Goal: Complete application form: Complete application form

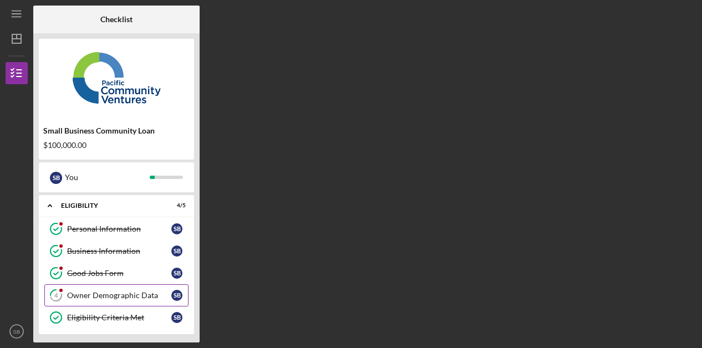
click at [122, 299] on div "Owner Demographic Data" at bounding box center [119, 295] width 104 height 9
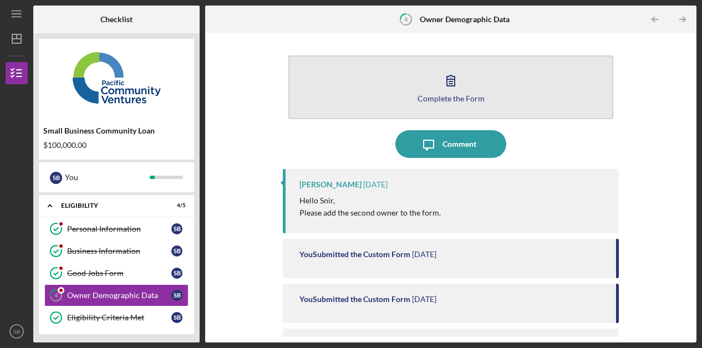
click at [434, 92] on button "Complete the Form Form" at bounding box center [450, 87] width 325 height 64
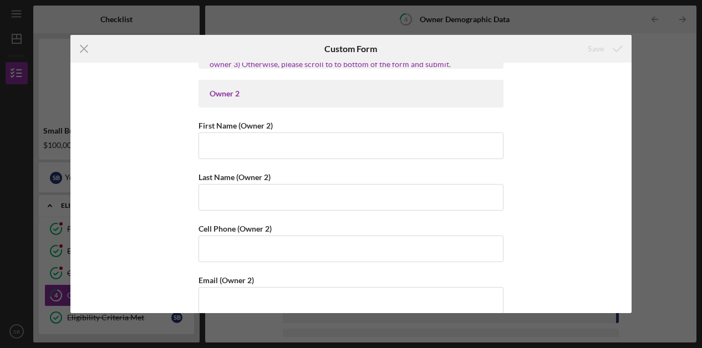
scroll to position [1166, 0]
click at [217, 146] on input "First Name (Owner 2)" at bounding box center [351, 145] width 305 height 27
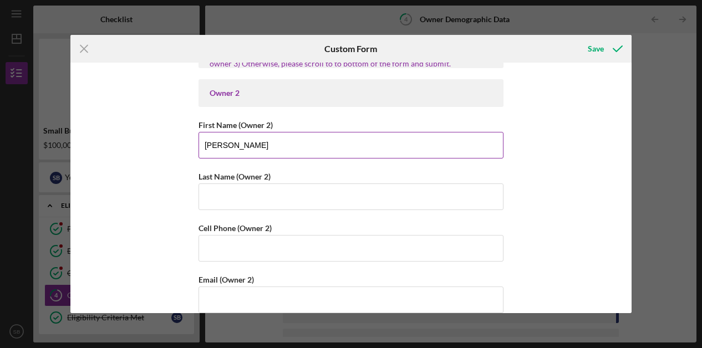
type input "[PERSON_NAME]"
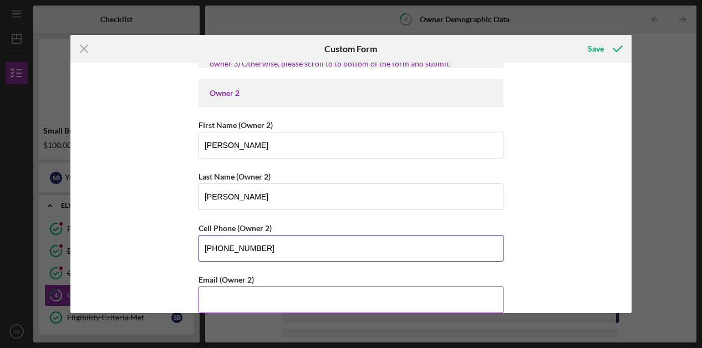
type input "[PHONE_NUMBER]"
click at [226, 299] on input "Email (Owner 2)" at bounding box center [351, 300] width 305 height 27
type input "[EMAIL_ADDRESS][DOMAIN_NAME]"
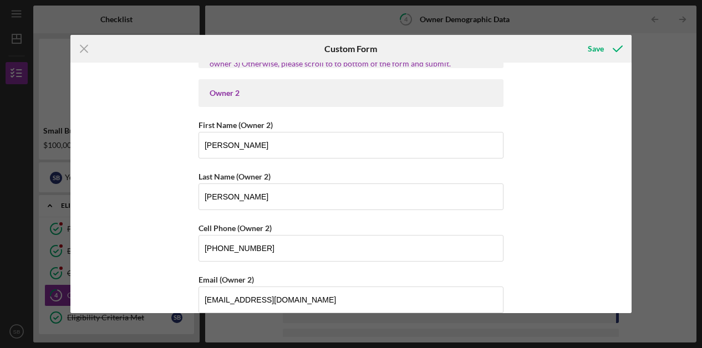
click at [626, 136] on div "Owner Demographic Form What is your preferred language? English *How many peopl…" at bounding box center [351, 188] width 562 height 251
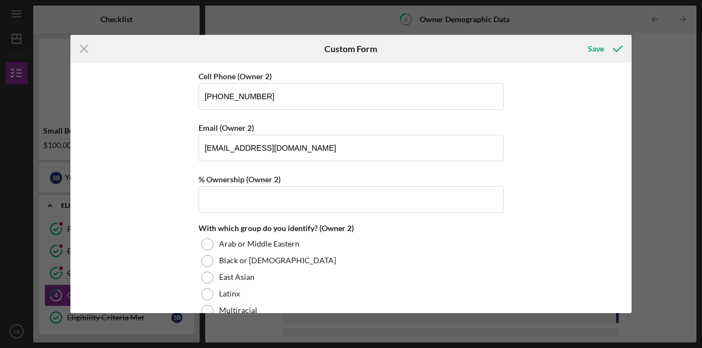
scroll to position [1339, 0]
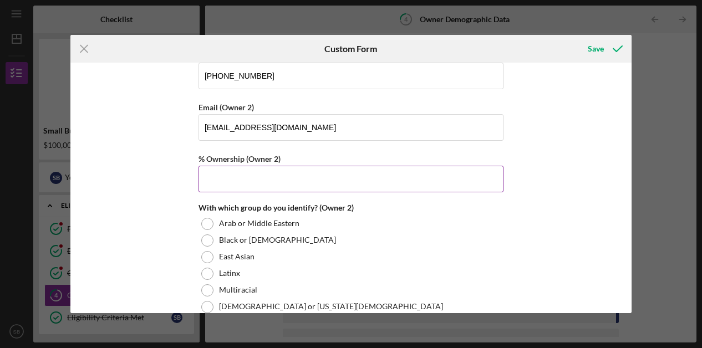
click at [256, 174] on input "% Ownership (Owner 2)" at bounding box center [351, 179] width 305 height 27
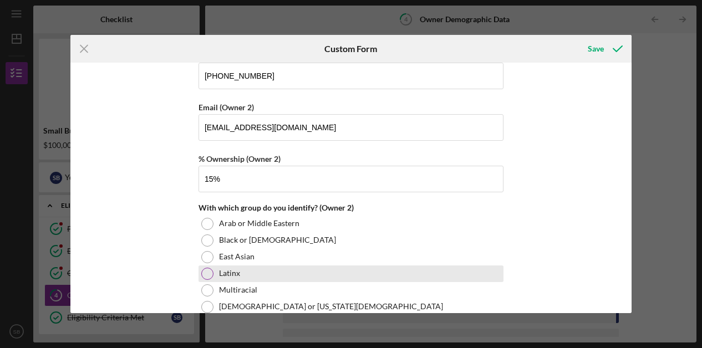
click at [206, 271] on div at bounding box center [207, 274] width 12 height 12
type input "15.00000%"
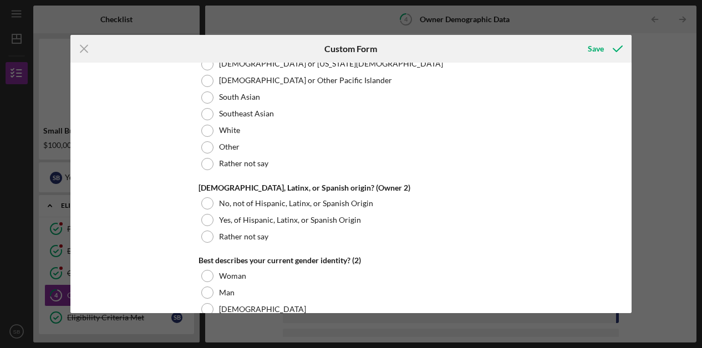
scroll to position [1622, 0]
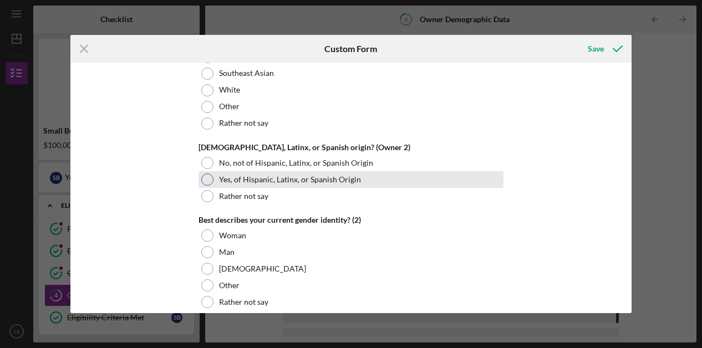
click at [204, 180] on div at bounding box center [207, 180] width 12 height 12
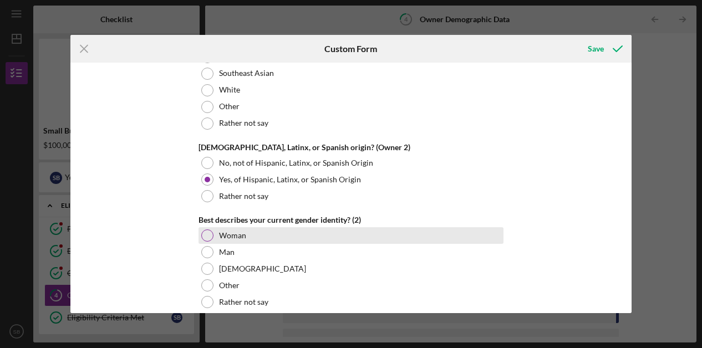
click at [201, 234] on div at bounding box center [207, 236] width 12 height 12
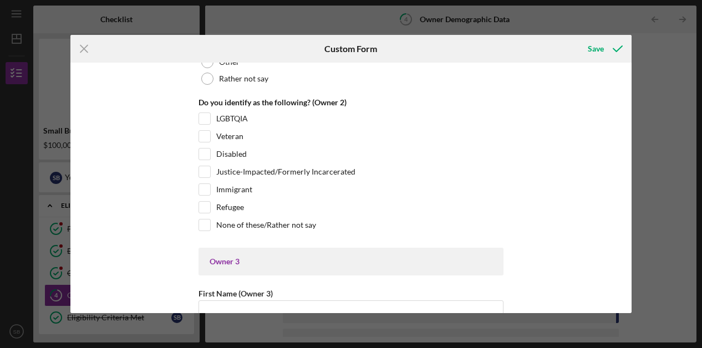
scroll to position [1896, 0]
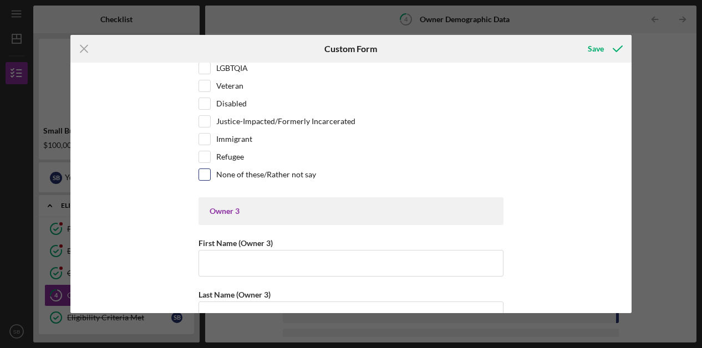
click at [204, 173] on input "None of these/Rather not say" at bounding box center [204, 174] width 11 height 11
checkbox input "true"
click at [598, 49] on div "Save" at bounding box center [596, 49] width 16 height 22
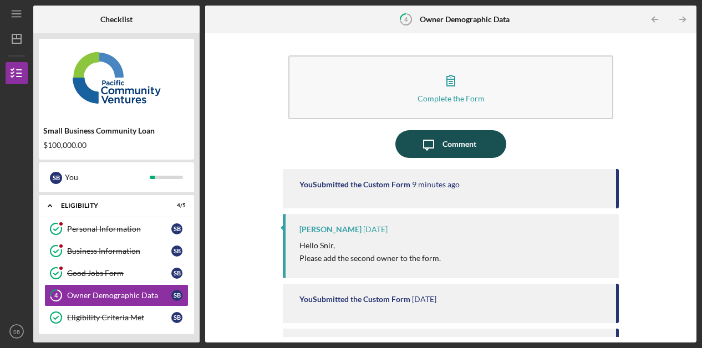
click at [419, 144] on icon "Icon/Message" at bounding box center [429, 144] width 28 height 28
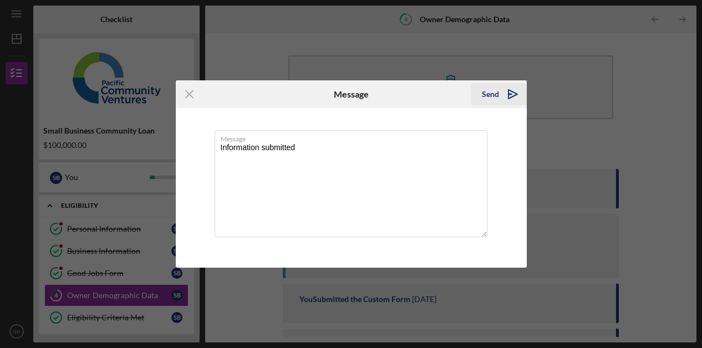
type textarea "Information submitted"
click at [509, 93] on icon "Icon/icon-invite-send" at bounding box center [513, 94] width 28 height 28
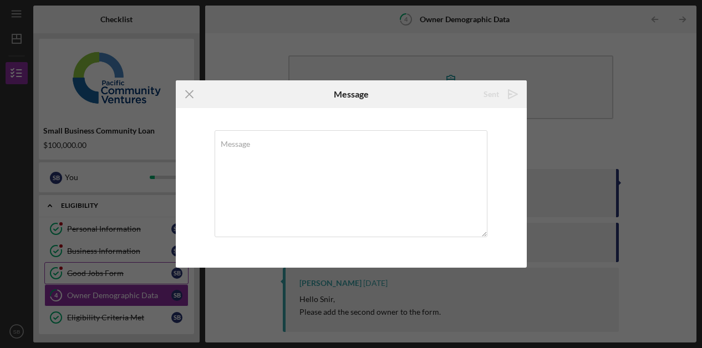
click at [100, 276] on div "Good Jobs Form" at bounding box center [119, 273] width 104 height 9
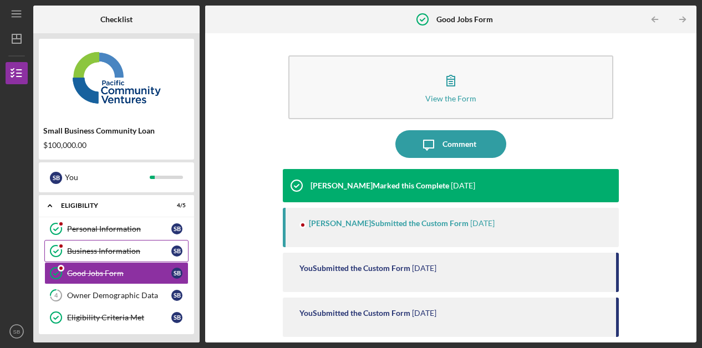
click at [109, 255] on div "Business Information" at bounding box center [119, 251] width 104 height 9
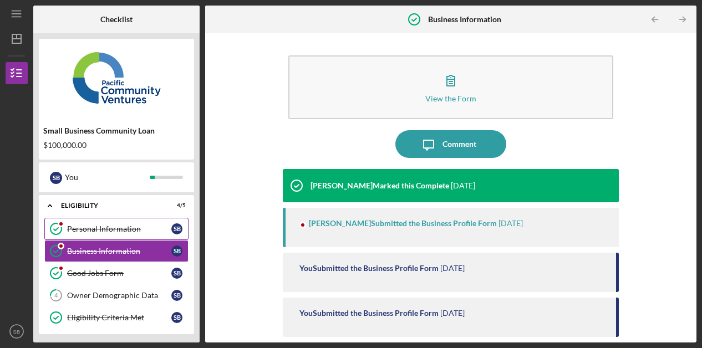
click at [105, 231] on div "Personal Information" at bounding box center [119, 229] width 104 height 9
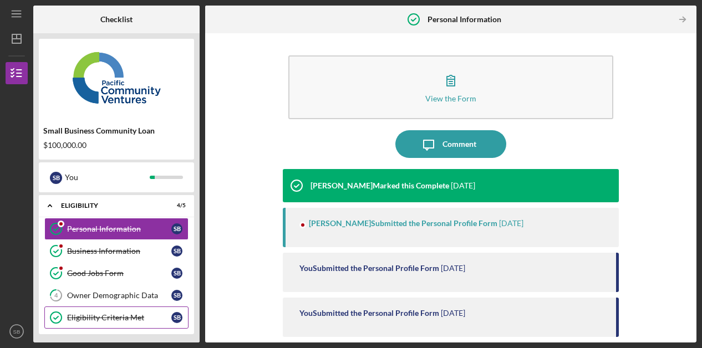
click at [97, 308] on link "Eligibility Criteria Met Eligibility Criteria Met S B" at bounding box center [116, 318] width 144 height 22
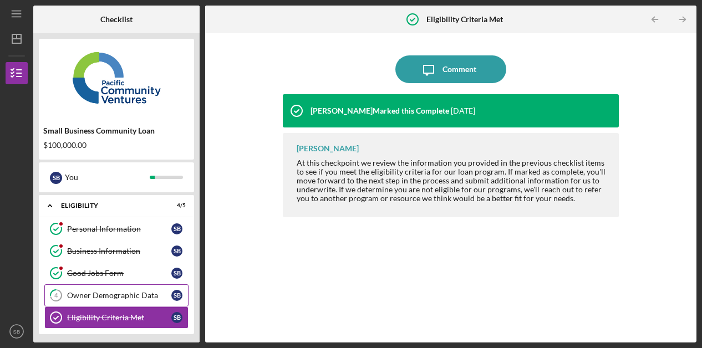
click at [103, 297] on div "Owner Demographic Data" at bounding box center [119, 295] width 104 height 9
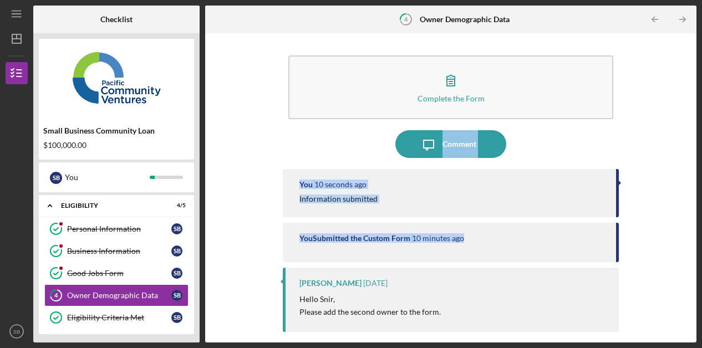
drag, startPoint x: 685, startPoint y: 187, endPoint x: 685, endPoint y: 235, distance: 47.7
click at [685, 235] on div "Complete the Form Form Icon/Message Comment You 10 seconds ago Information subm…" at bounding box center [450, 187] width 491 height 309
